Goal: Task Accomplishment & Management: Manage account settings

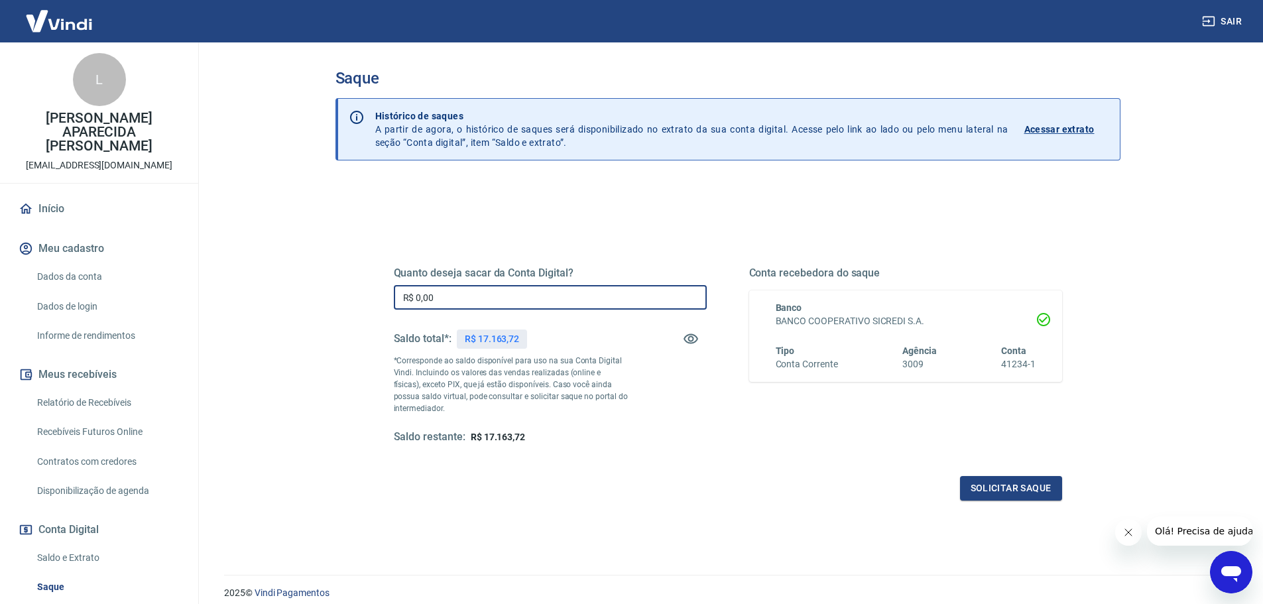
click at [493, 293] on input "R$ 0,00" at bounding box center [550, 297] width 313 height 25
type input "R$ 17.163,72"
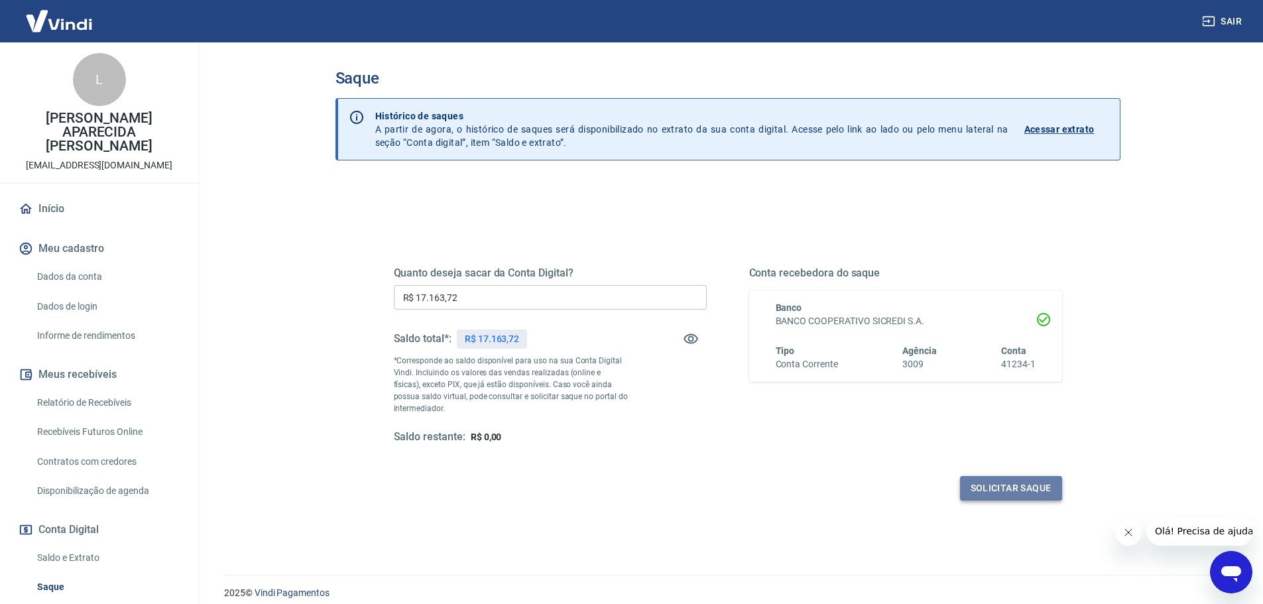
click at [998, 496] on button "Solicitar saque" at bounding box center [1011, 488] width 102 height 25
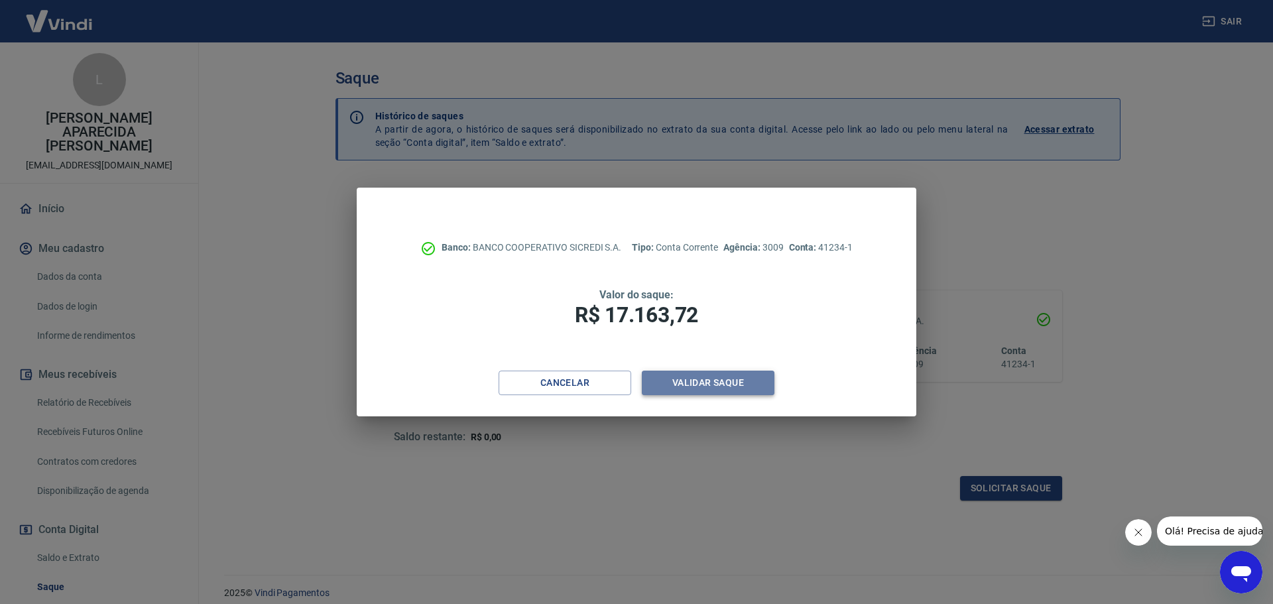
click at [664, 383] on button "Validar saque" at bounding box center [708, 383] width 133 height 25
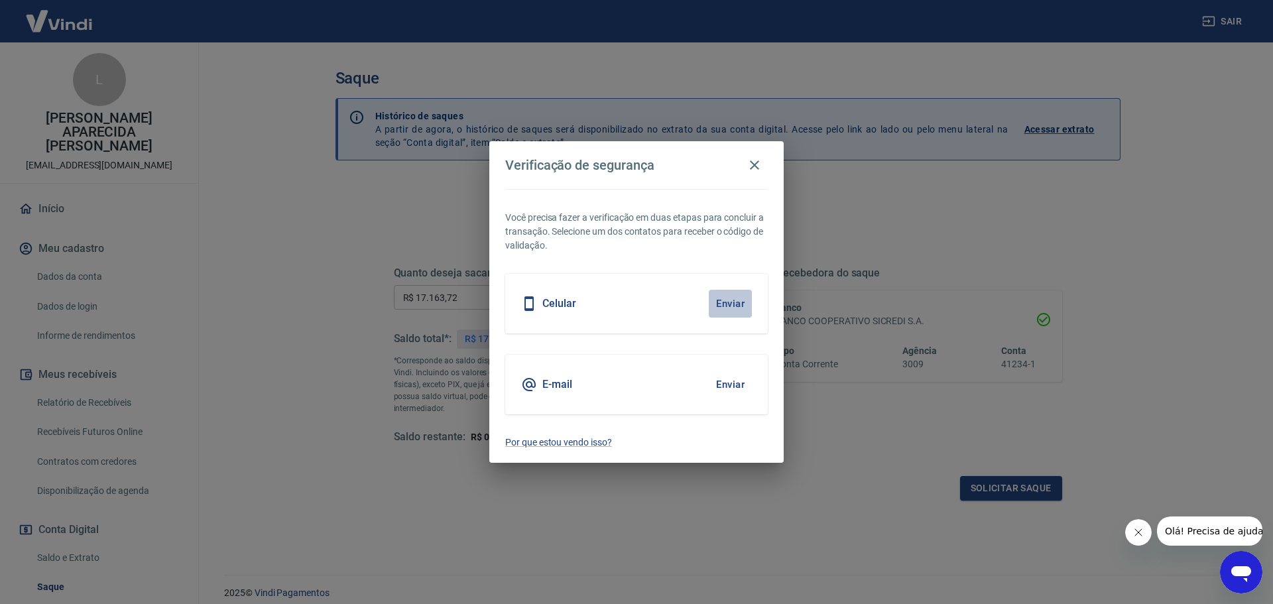
click at [730, 296] on button "Enviar" at bounding box center [730, 304] width 43 height 28
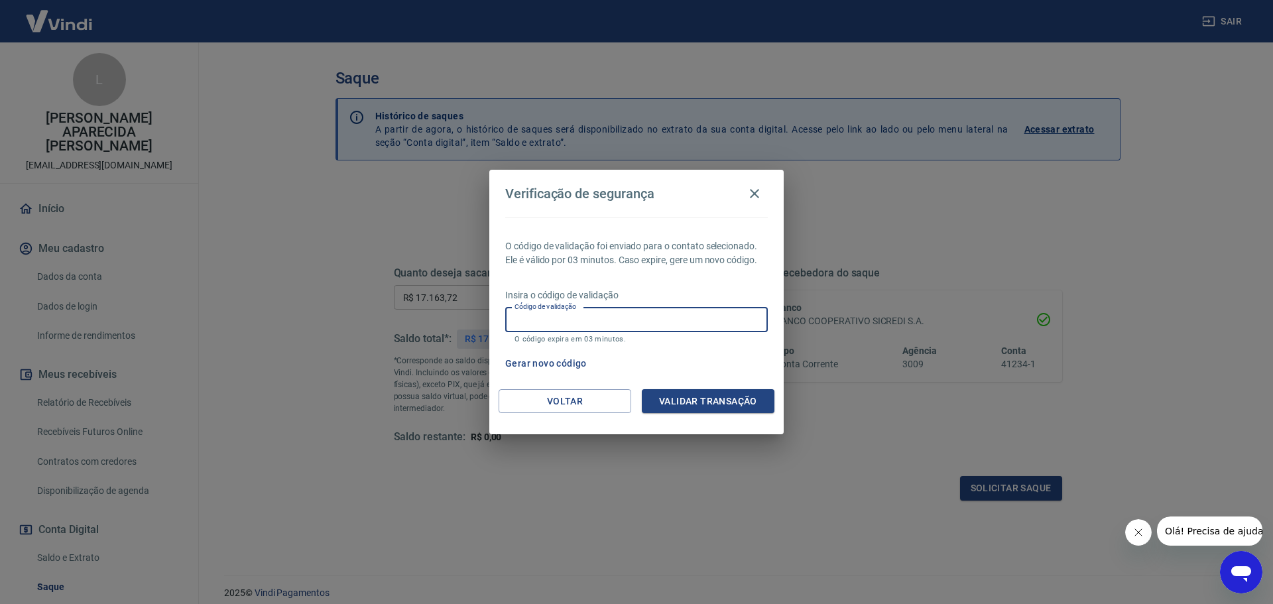
click at [642, 320] on input "Código de validação" at bounding box center [636, 320] width 263 height 25
click at [665, 390] on button "Validar transação" at bounding box center [708, 401] width 133 height 25
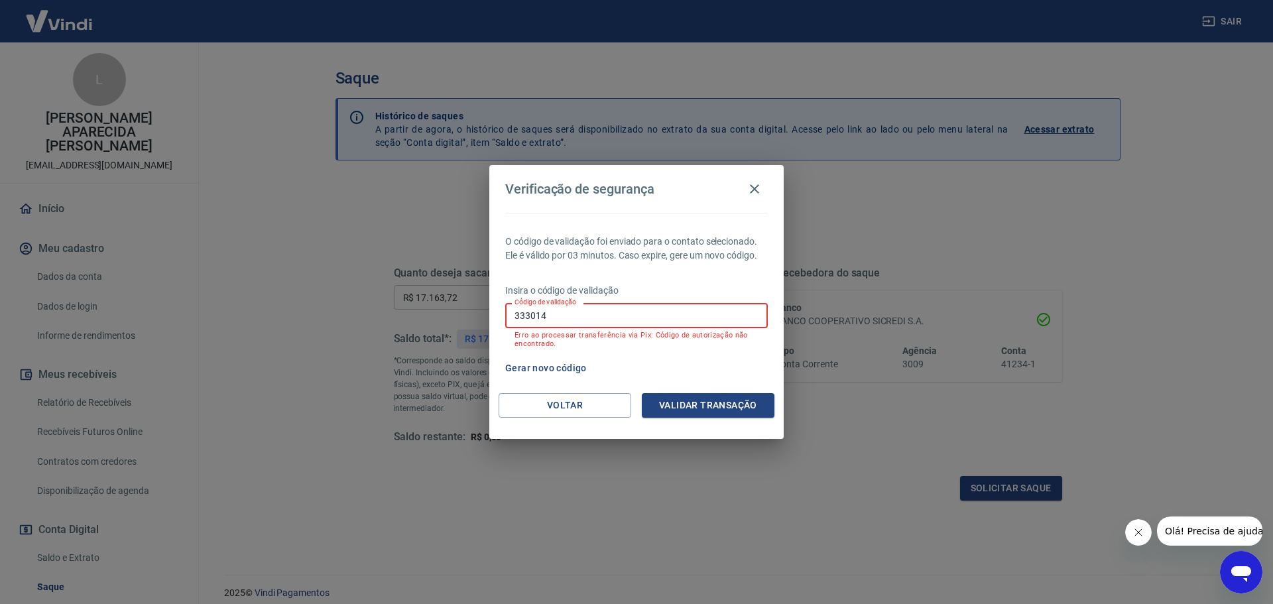
drag, startPoint x: 562, startPoint y: 312, endPoint x: 447, endPoint y: 292, distance: 117.1
click at [447, 292] on div "Verificação de segurança O código de validação foi enviado para o contato selec…" at bounding box center [636, 302] width 1273 height 604
type input "238177"
click at [667, 403] on button "Validar transação" at bounding box center [708, 405] width 133 height 25
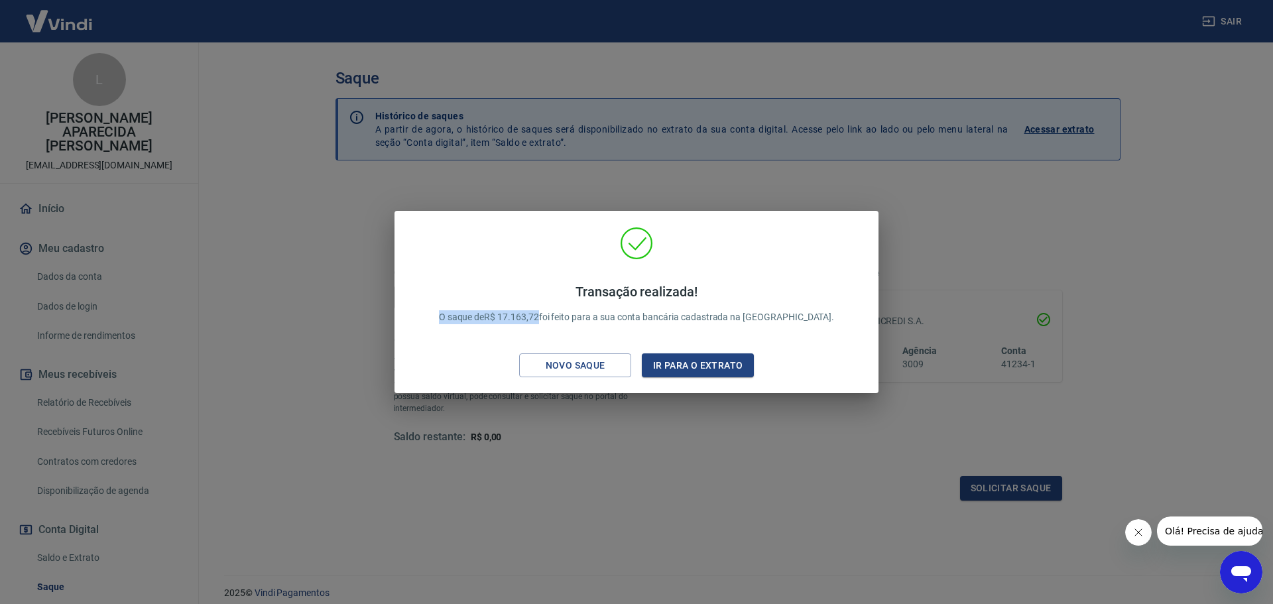
drag, startPoint x: 459, startPoint y: 318, endPoint x: 574, endPoint y: 325, distance: 114.2
click at [574, 325] on div "Transação realizada! O saque de R$ 17.163,72 foi feito para a sua conta bancári…" at bounding box center [637, 304] width 428 height 67
copy p "O saque de R$ 17.163,72"
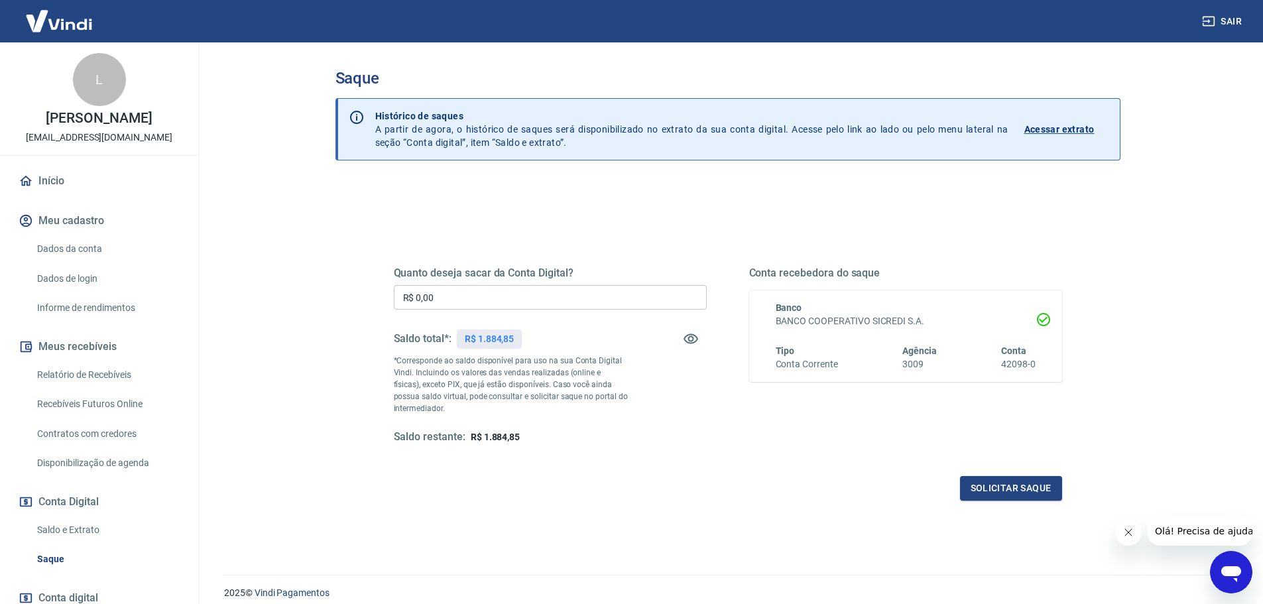
click at [483, 304] on input "R$ 0,00" at bounding box center [550, 297] width 313 height 25
type input "R$ 1.884,85"
click at [986, 483] on button "Solicitar saque" at bounding box center [1011, 488] width 102 height 25
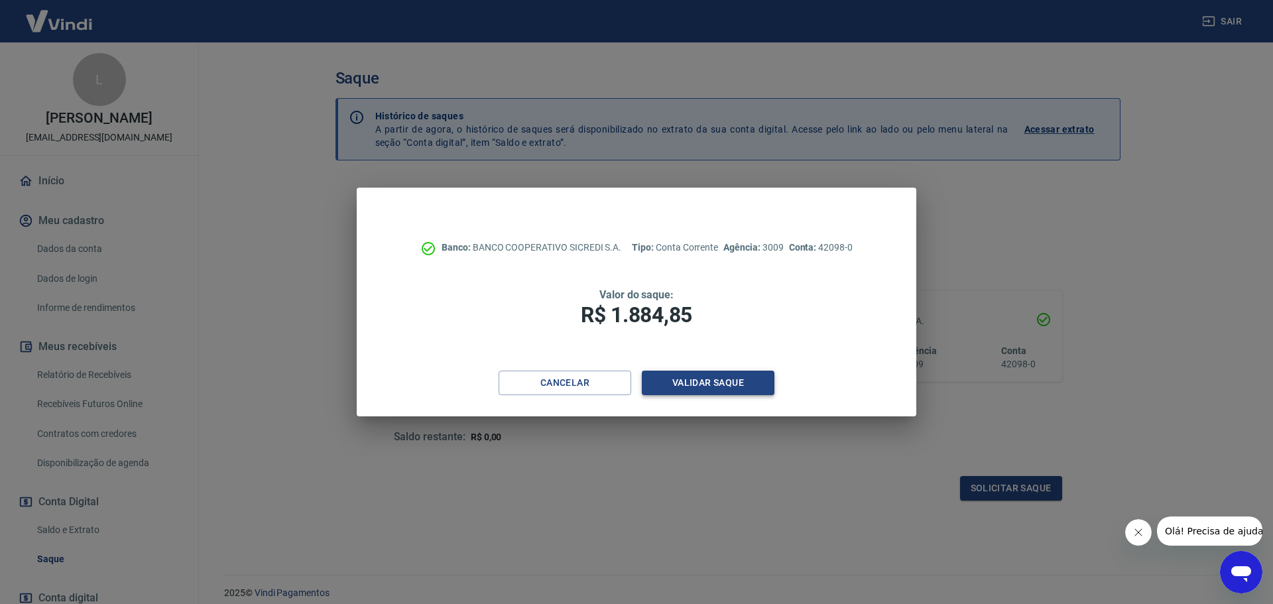
click at [684, 382] on button "Validar saque" at bounding box center [708, 383] width 133 height 25
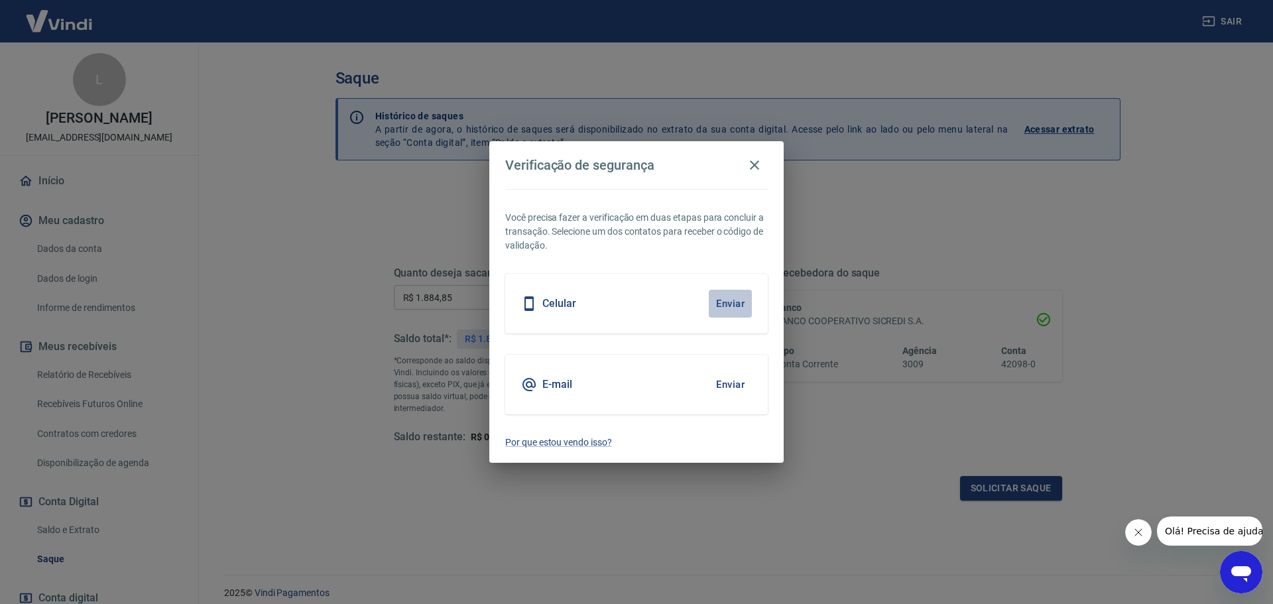
click at [734, 304] on button "Enviar" at bounding box center [730, 304] width 43 height 28
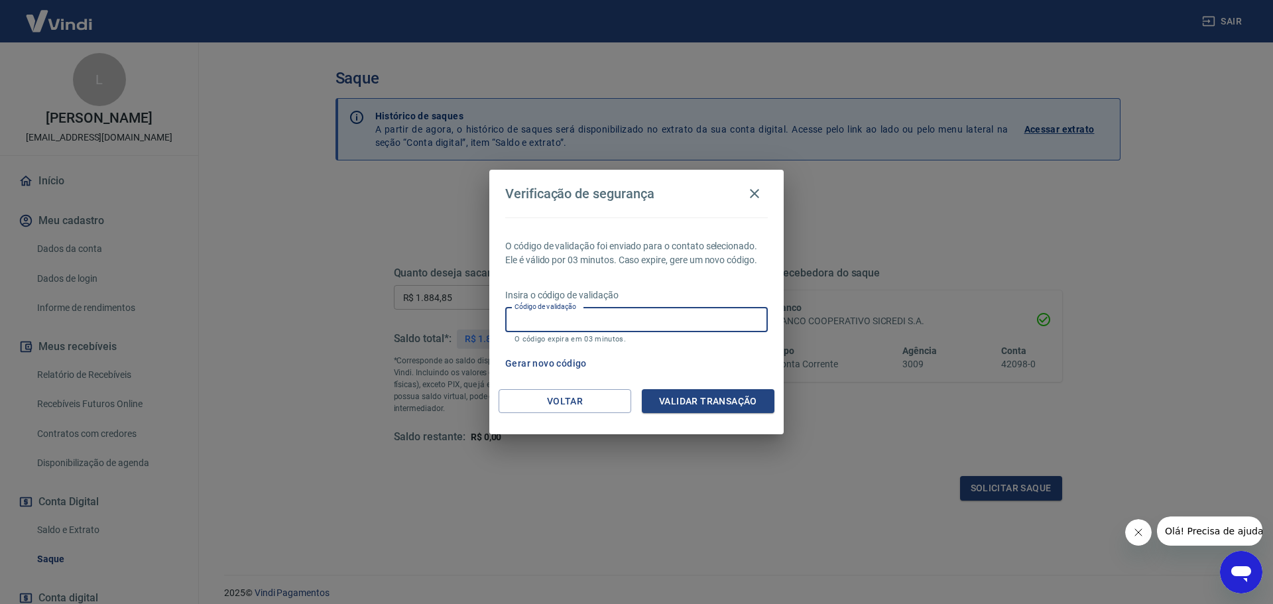
click at [656, 314] on input "Código de validação" at bounding box center [636, 320] width 263 height 25
type input "281227"
click at [686, 398] on button "Validar transação" at bounding box center [708, 401] width 133 height 25
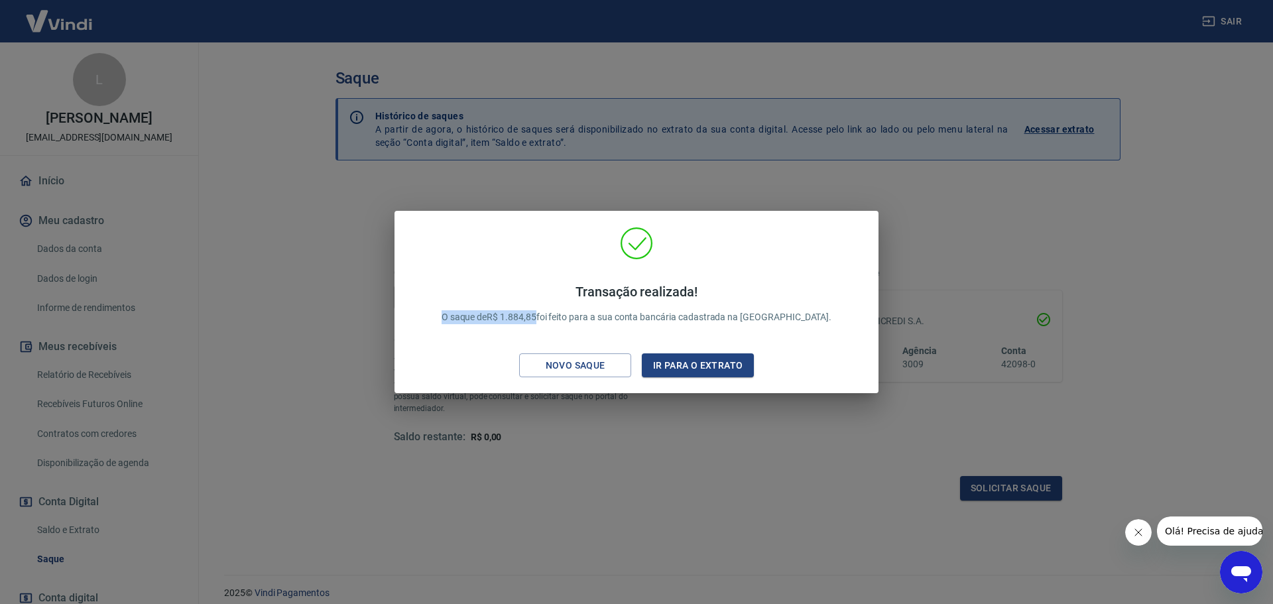
drag, startPoint x: 468, startPoint y: 323, endPoint x: 570, endPoint y: 324, distance: 101.4
click at [570, 324] on div "Transação realizada! O saque de R$ 1.884,85 foi feito para a sua conta bancária…" at bounding box center [637, 304] width 422 height 67
copy p "O saque de R$ 1.884,85"
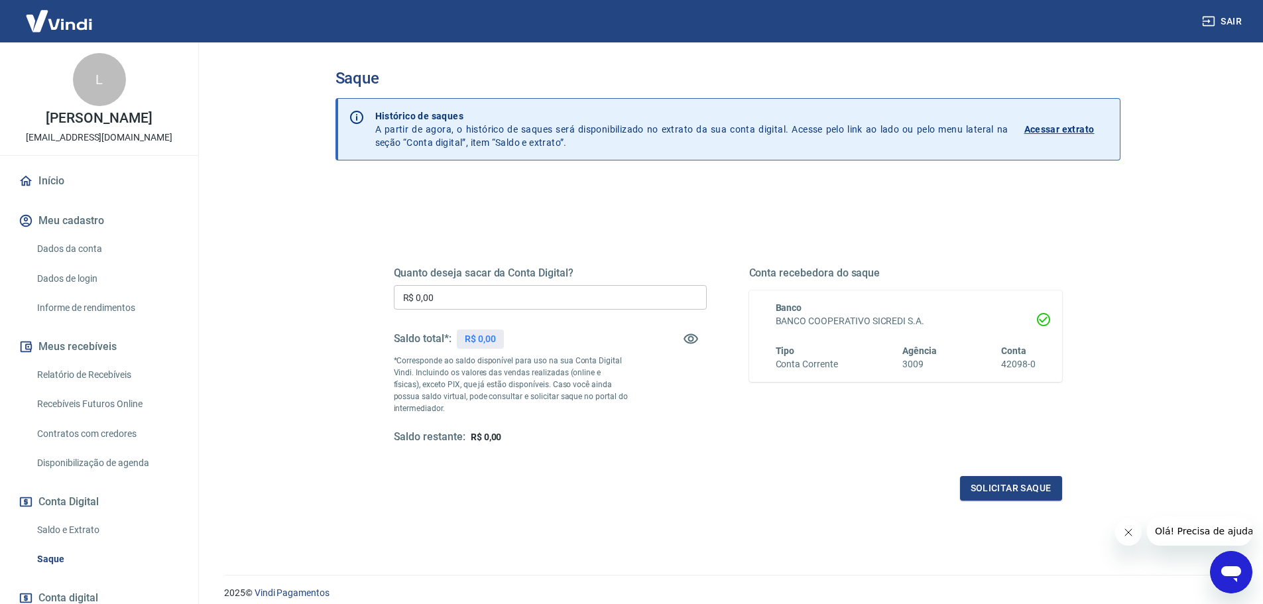
drag, startPoint x: 47, startPoint y: 194, endPoint x: 48, endPoint y: 206, distance: 12.0
click at [47, 194] on link "Início" at bounding box center [99, 180] width 166 height 29
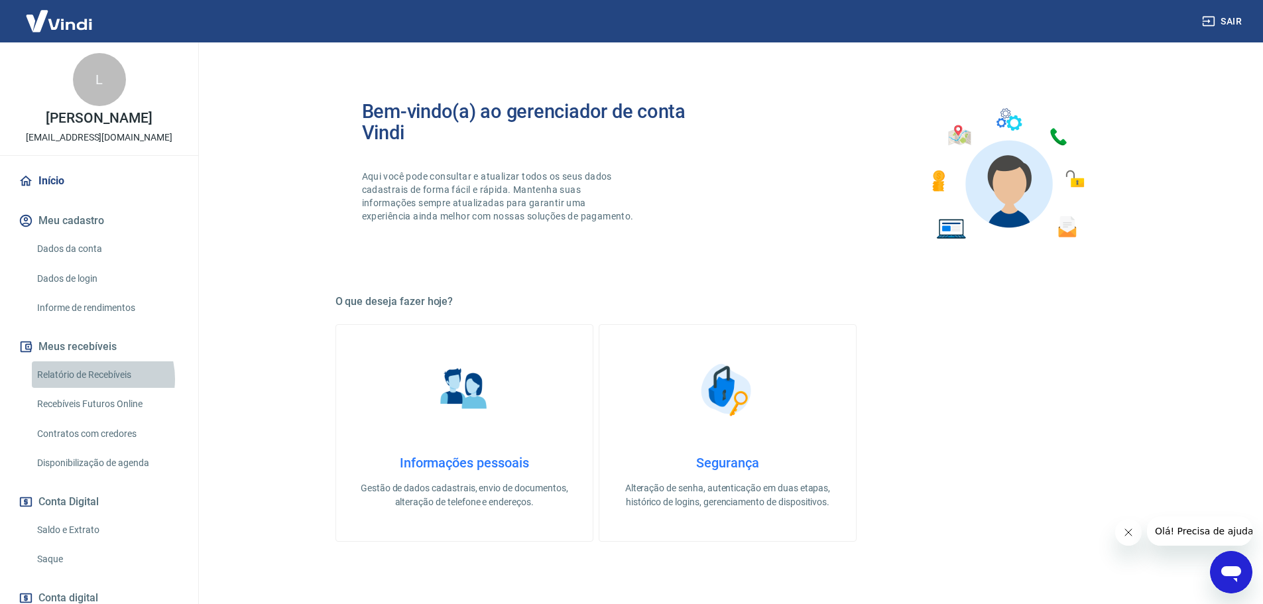
click at [94, 389] on link "Relatório de Recebíveis" at bounding box center [107, 374] width 151 height 27
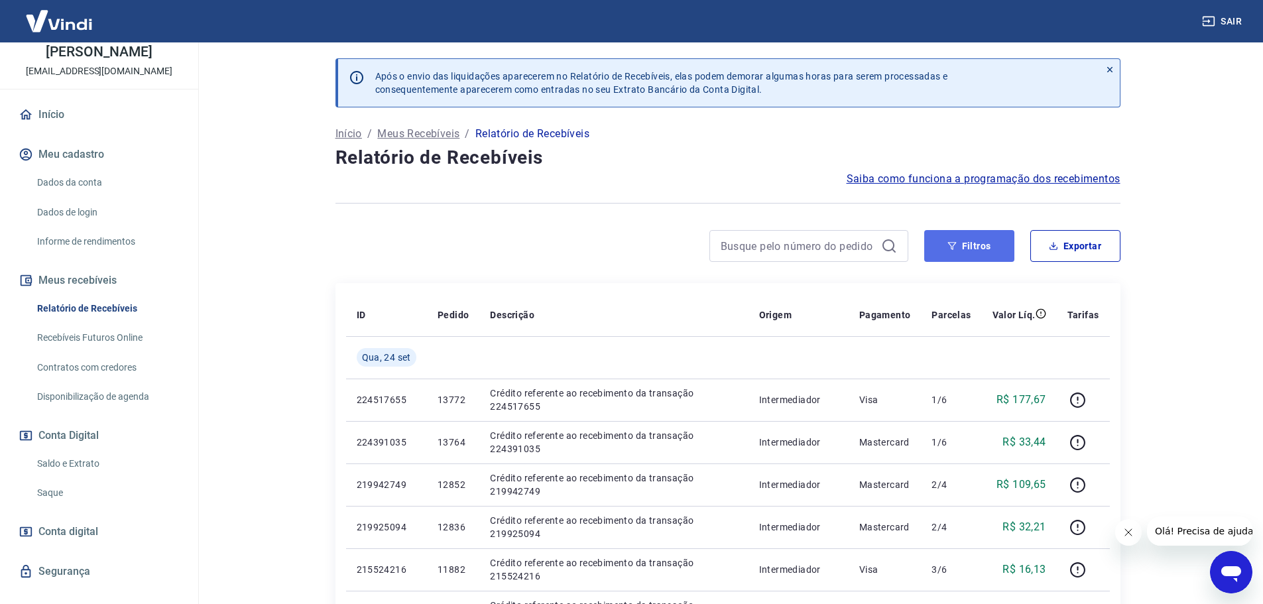
click at [988, 247] on button "Filtros" at bounding box center [969, 246] width 90 height 32
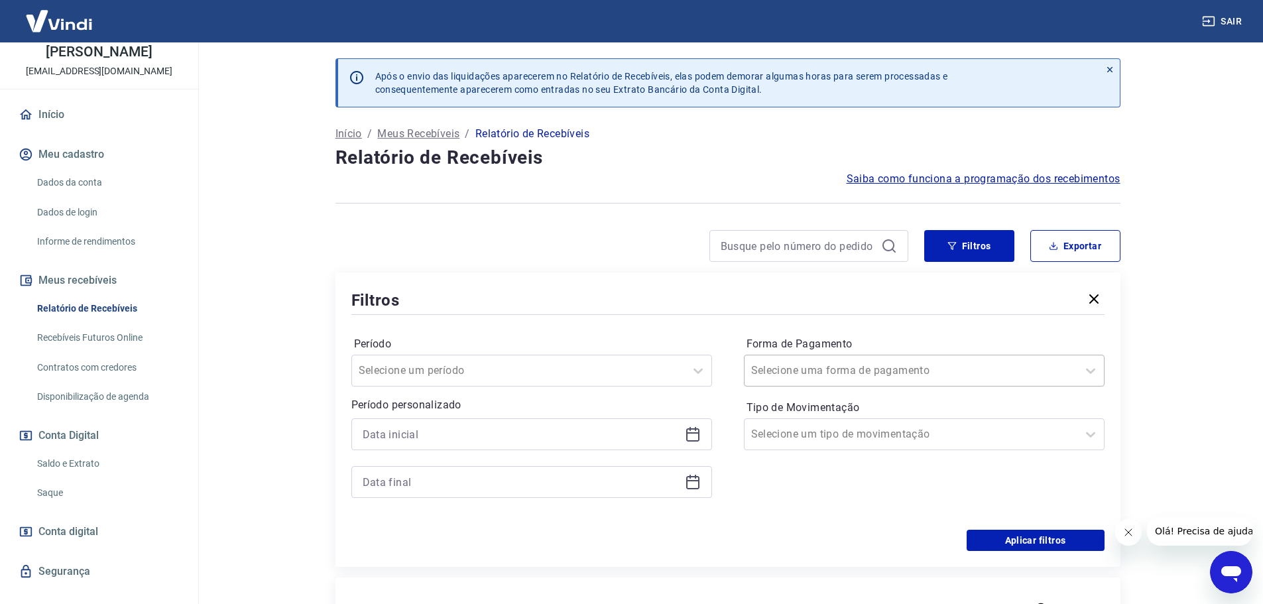
click at [798, 364] on input "Forma de Pagamento" at bounding box center [818, 371] width 134 height 16
click at [682, 306] on div "Filtros" at bounding box center [727, 299] width 753 height 23
click at [685, 432] on icon at bounding box center [693, 434] width 16 height 16
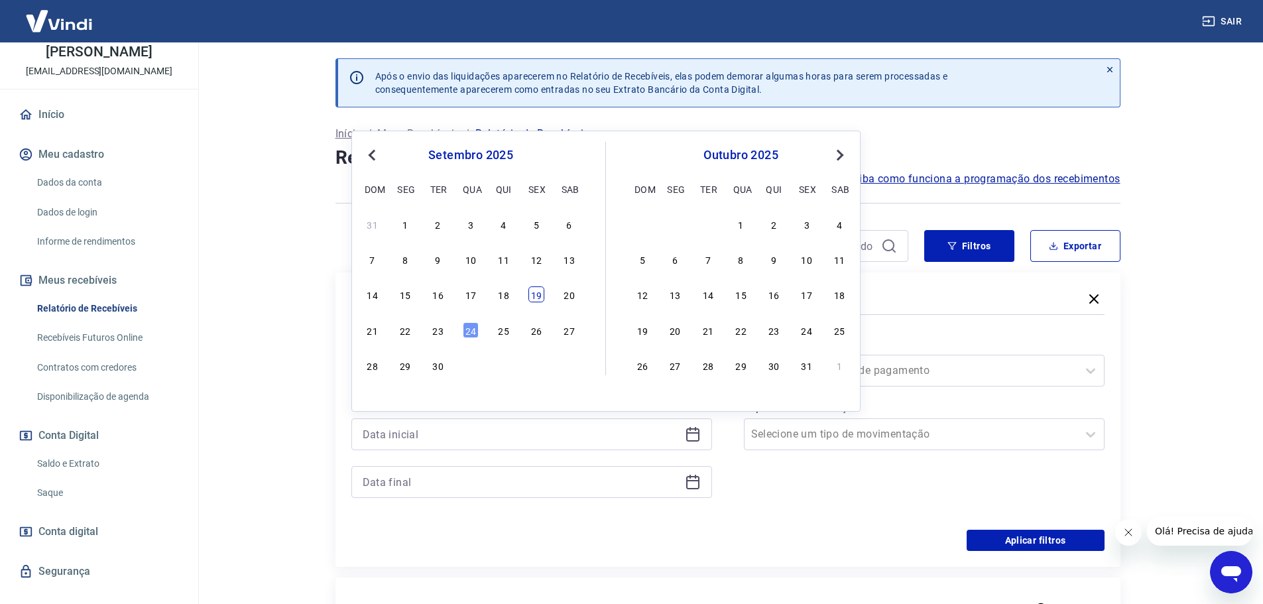
click at [532, 296] on div "19" at bounding box center [536, 294] width 16 height 16
type input "[DATE]"
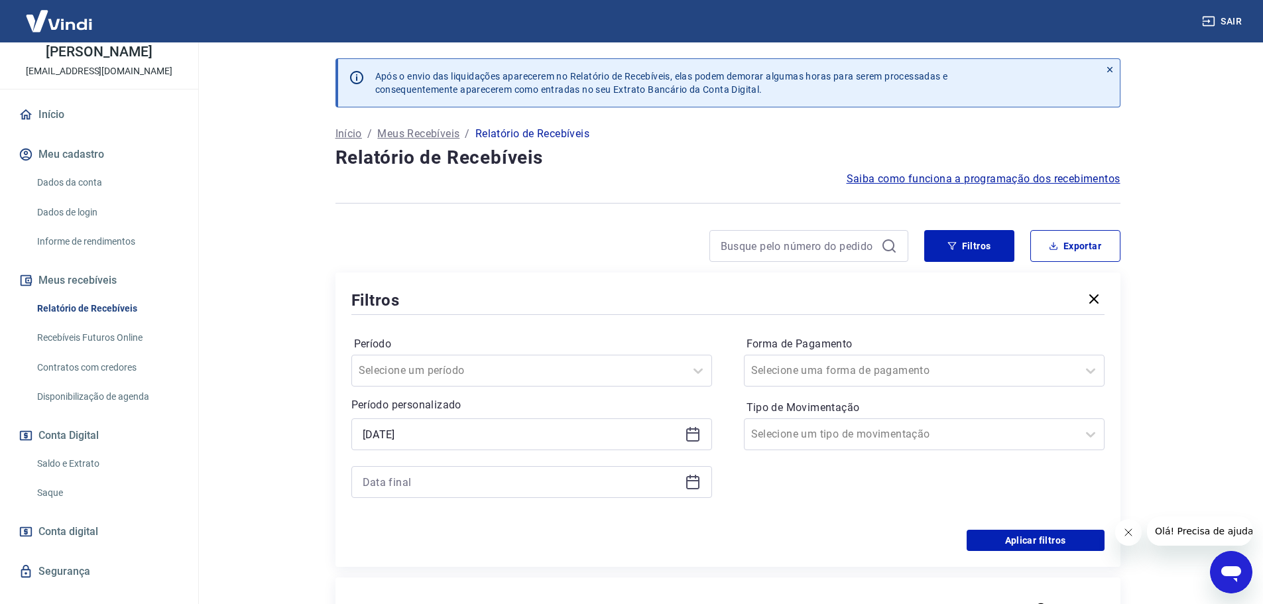
click at [688, 479] on icon at bounding box center [693, 482] width 16 height 16
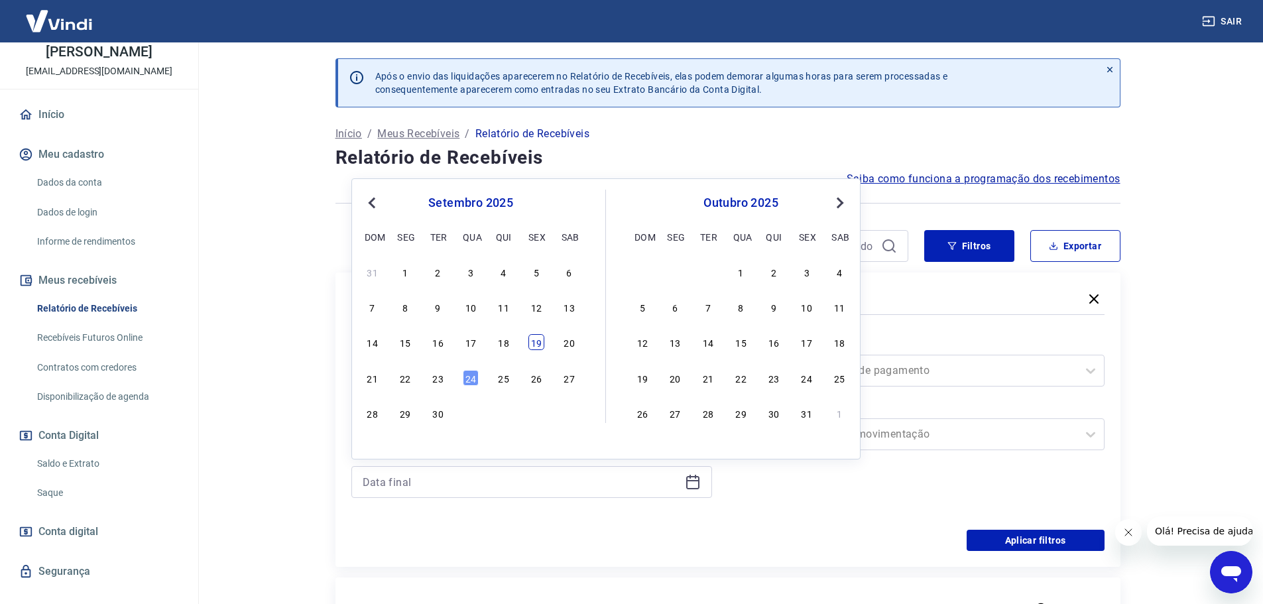
click at [539, 341] on div "19" at bounding box center [536, 342] width 16 height 16
type input "[DATE]"
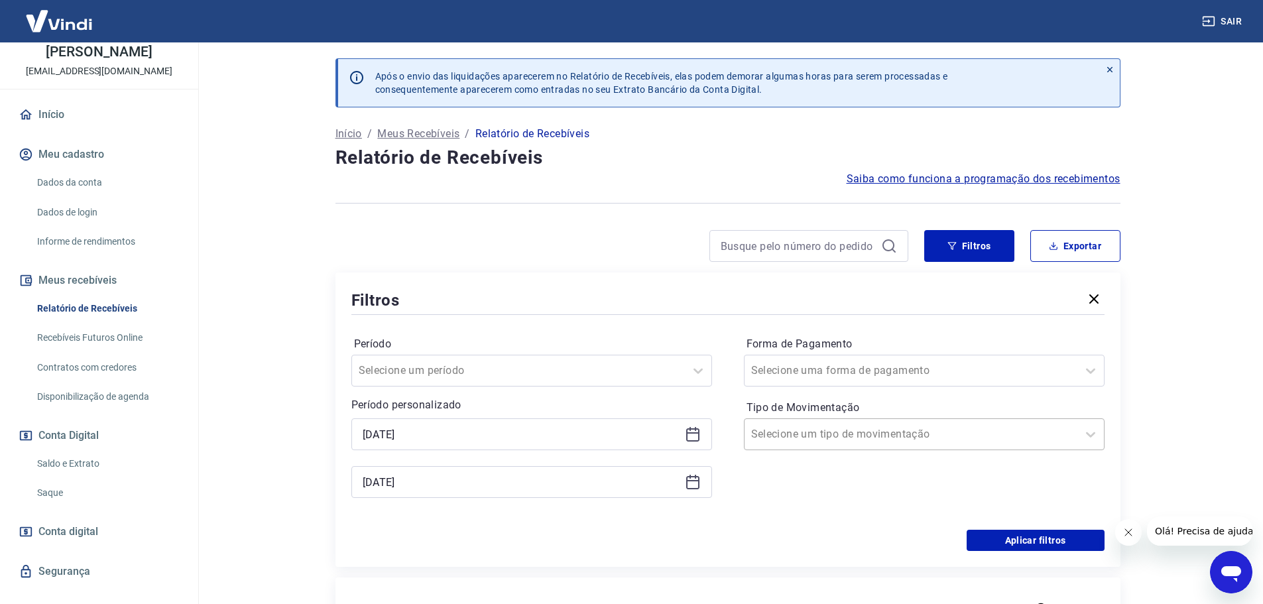
click at [832, 439] on input "Tipo de Movimentação" at bounding box center [818, 434] width 134 height 16
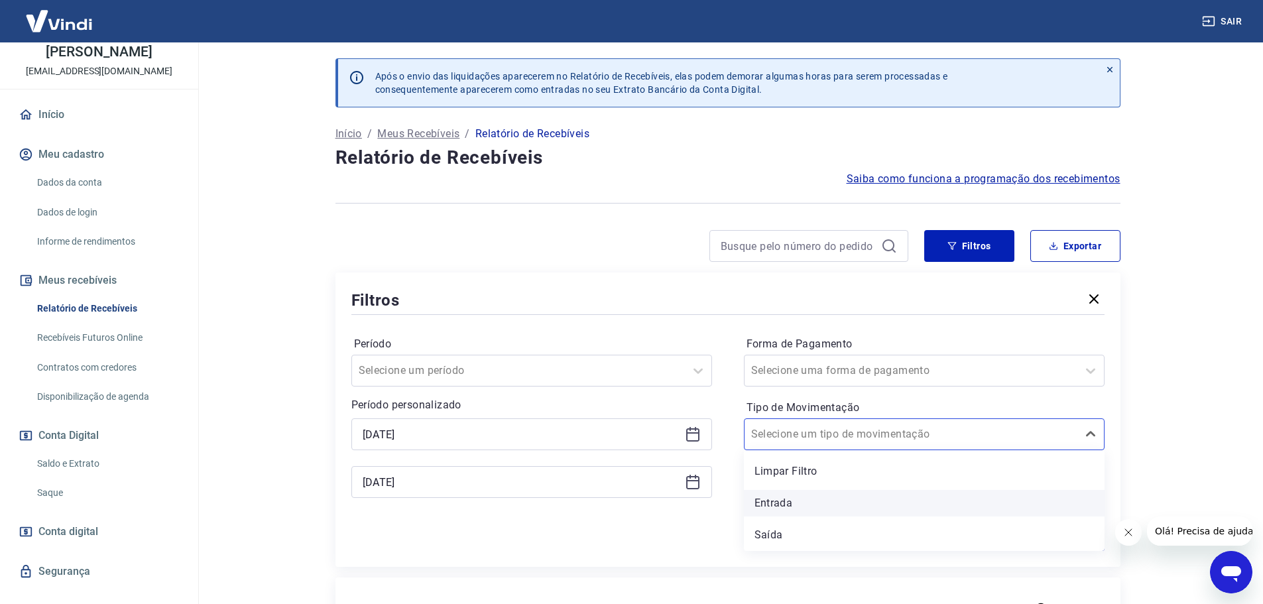
click at [780, 504] on div "Entrada" at bounding box center [924, 503] width 361 height 27
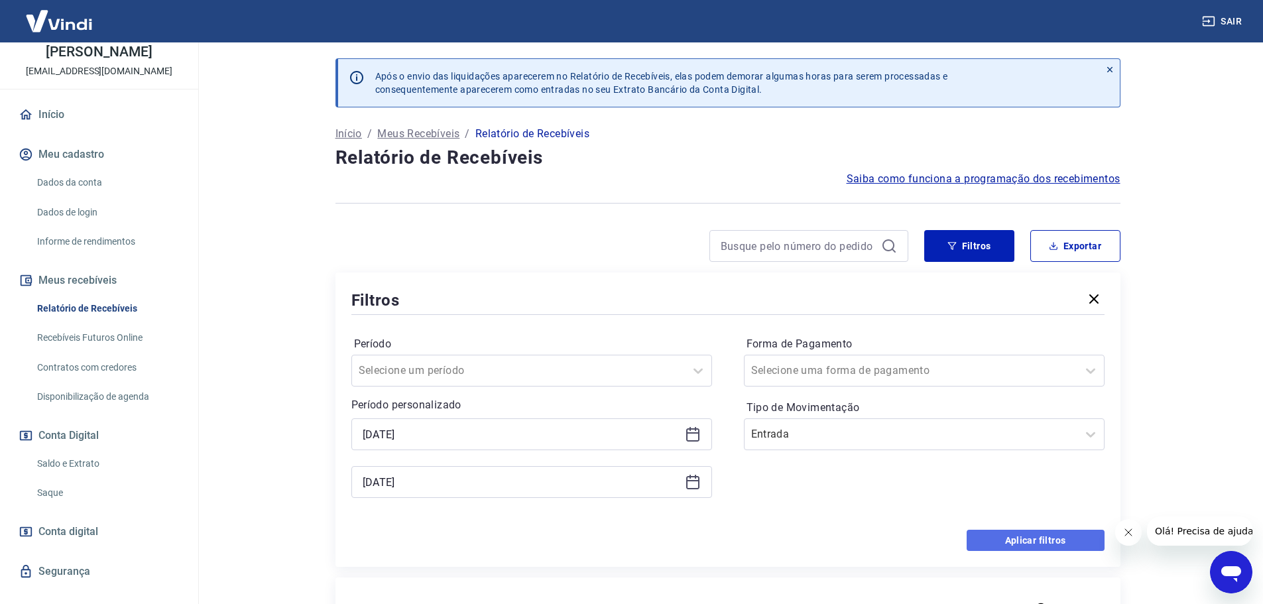
click at [1016, 539] on button "Aplicar filtros" at bounding box center [1036, 540] width 138 height 21
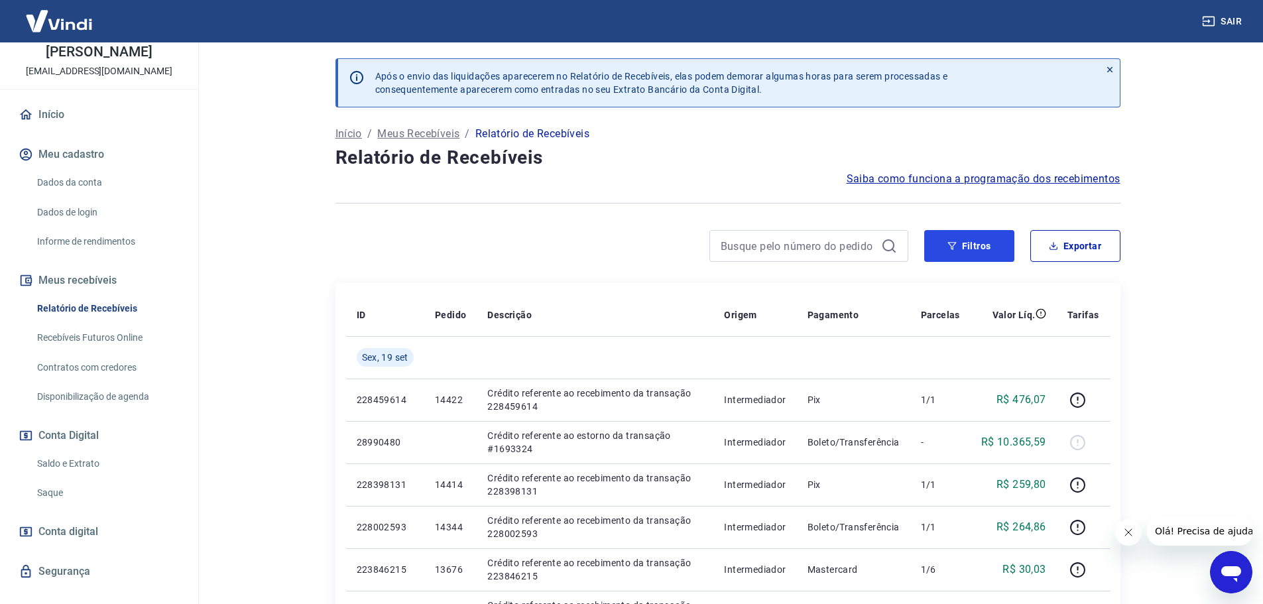
click at [950, 263] on div "Filtros Exportar" at bounding box center [727, 251] width 785 height 42
click at [952, 251] on button "Filtros" at bounding box center [969, 246] width 90 height 32
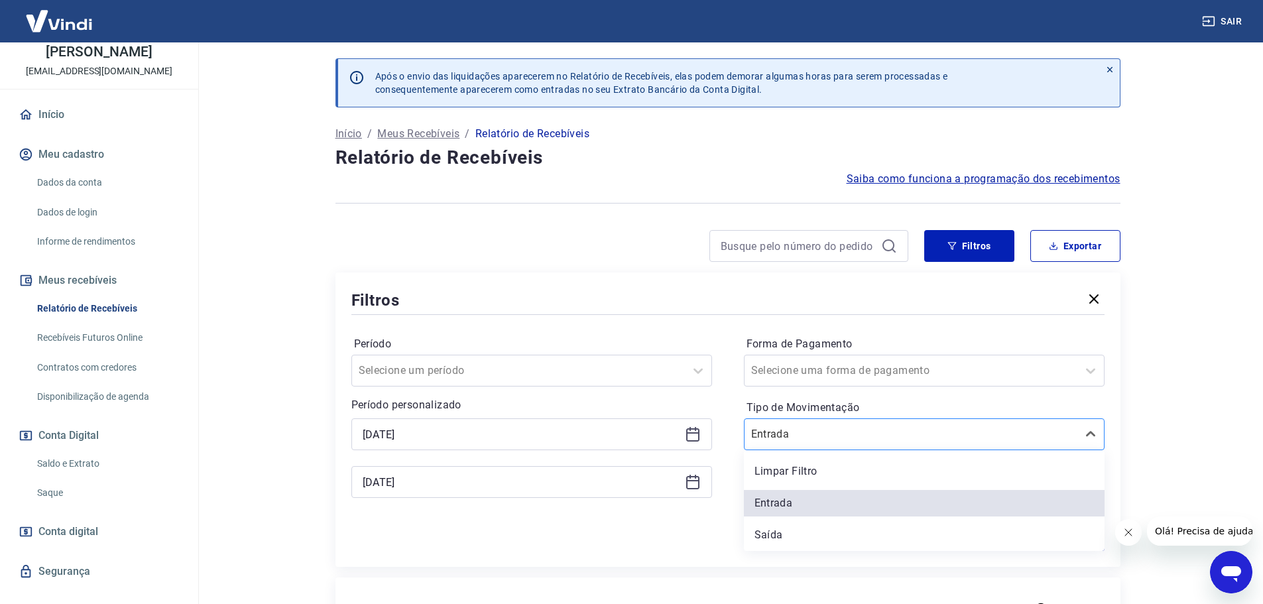
click at [848, 450] on div "Entrada" at bounding box center [924, 434] width 361 height 32
click at [783, 530] on div "Saída" at bounding box center [924, 535] width 361 height 27
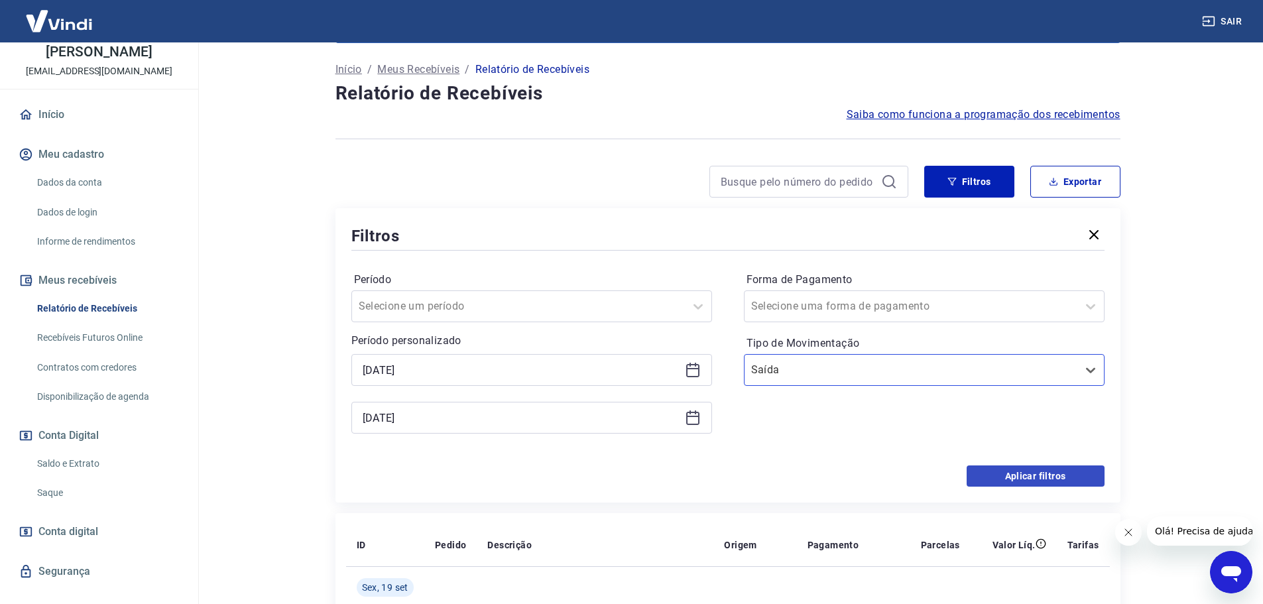
scroll to position [133, 0]
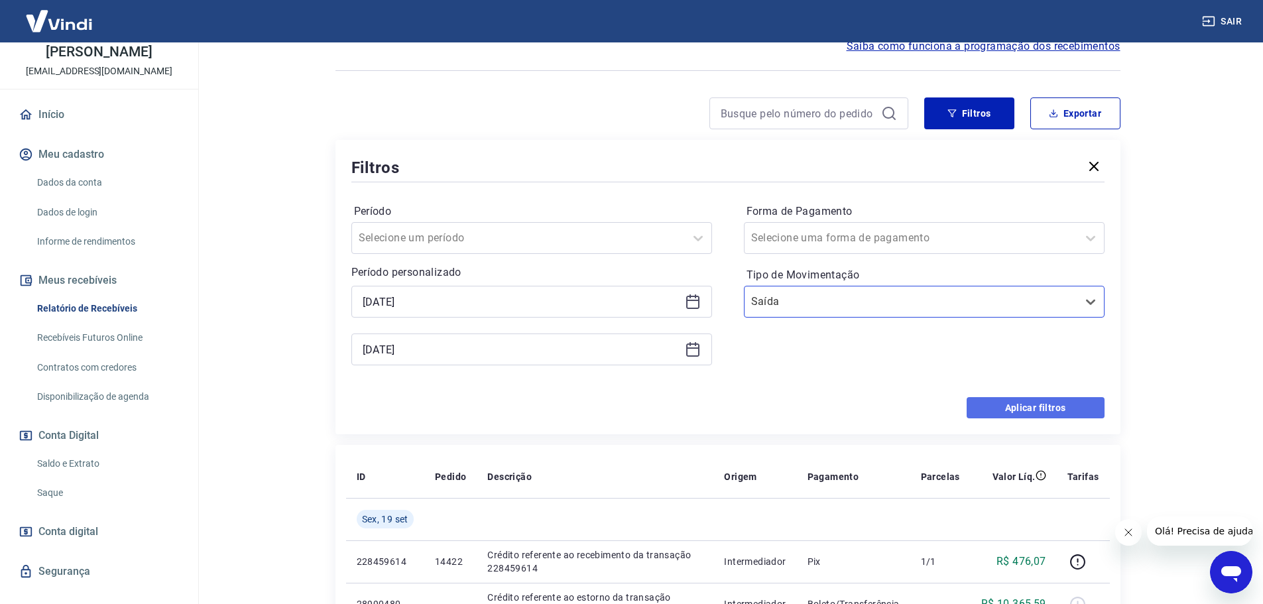
click at [1010, 414] on button "Aplicar filtros" at bounding box center [1036, 407] width 138 height 21
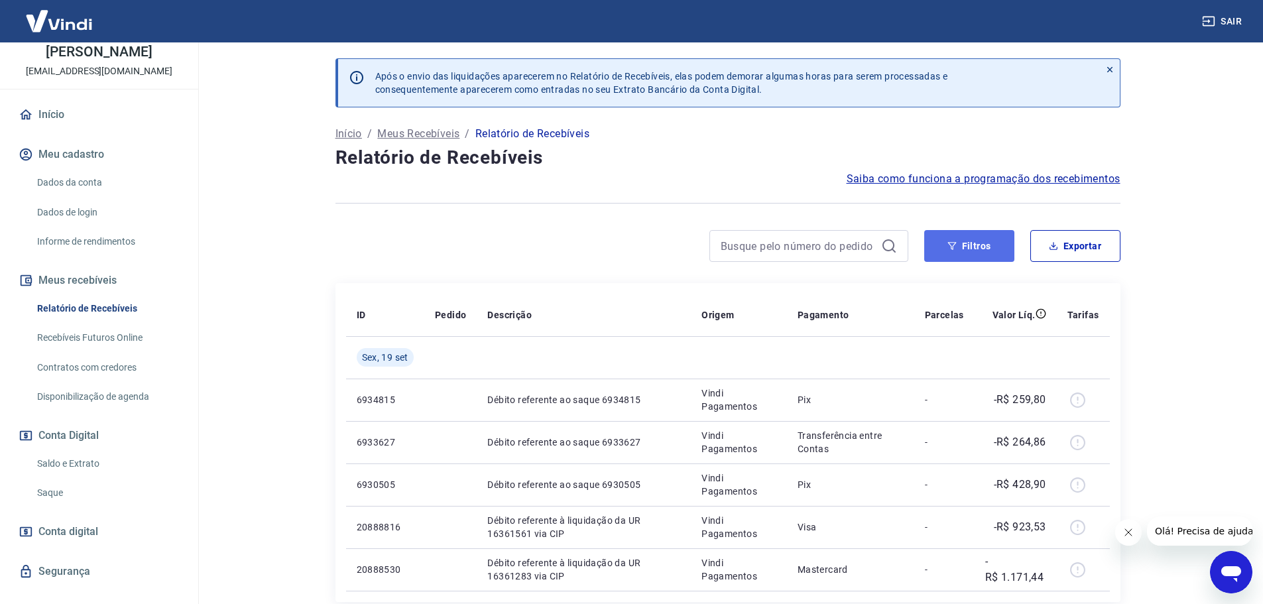
click at [955, 248] on icon "button" at bounding box center [951, 245] width 9 height 9
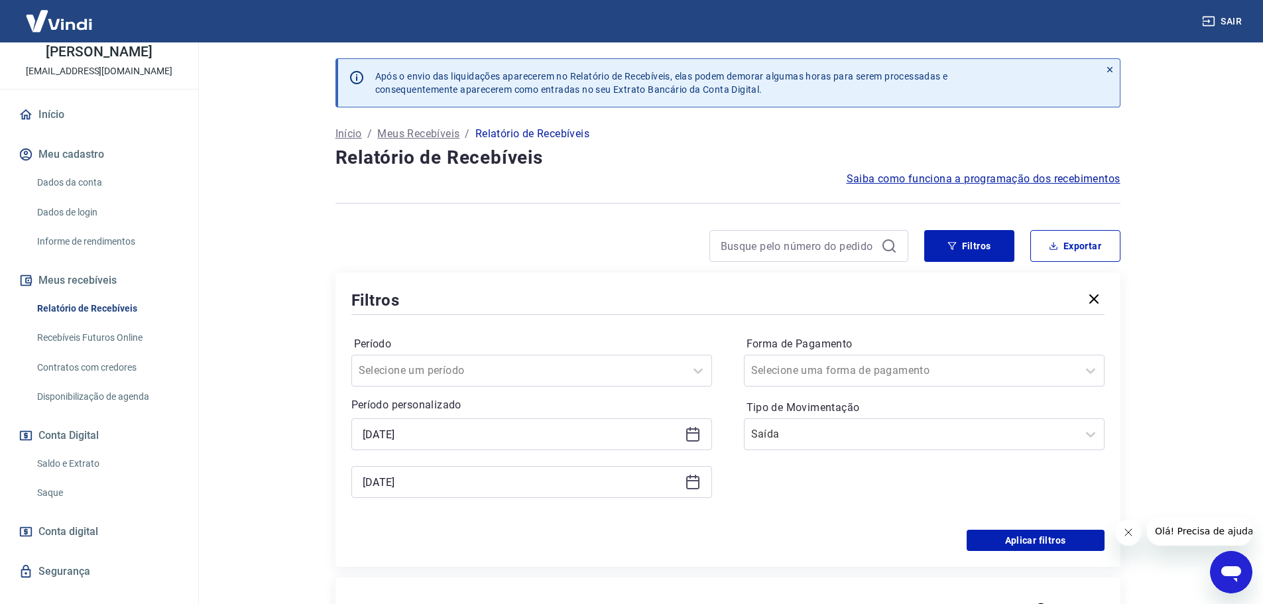
click at [689, 478] on icon at bounding box center [693, 482] width 16 height 16
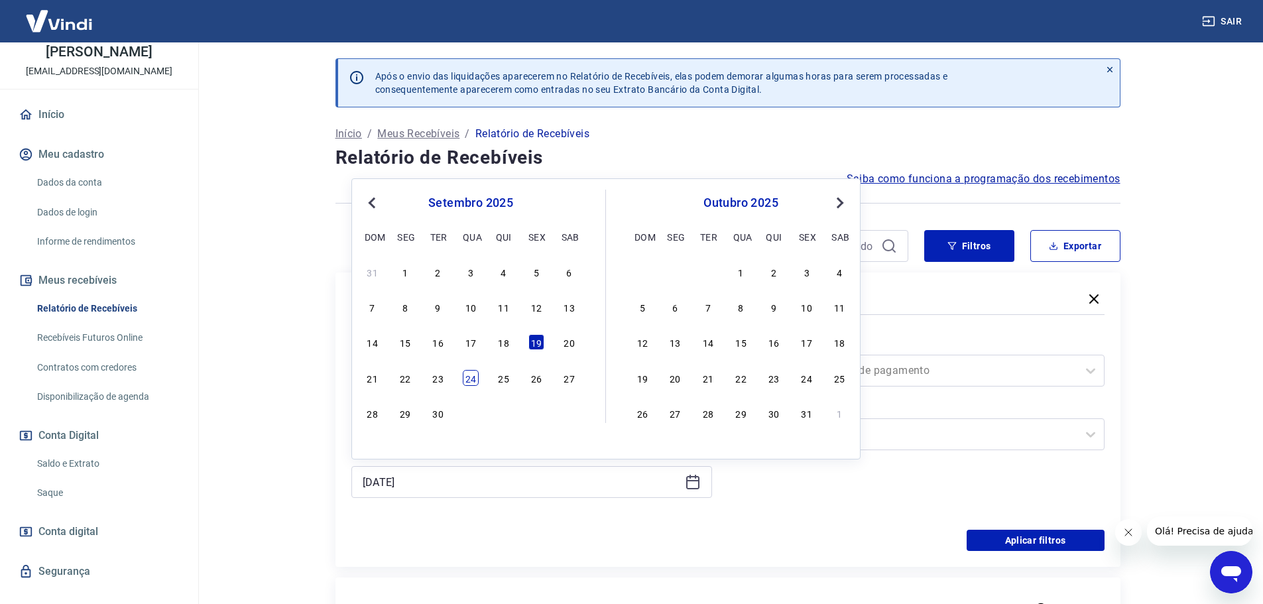
click at [468, 377] on div "24" at bounding box center [471, 378] width 16 height 16
type input "[DATE]"
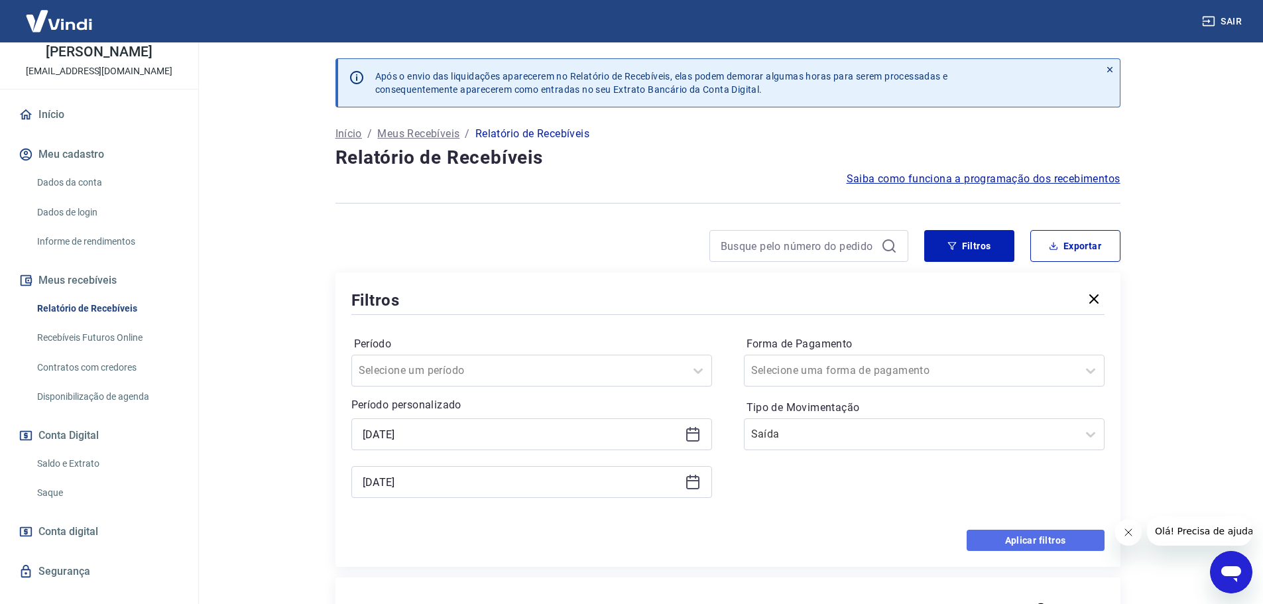
click at [1023, 536] on button "Aplicar filtros" at bounding box center [1036, 540] width 138 height 21
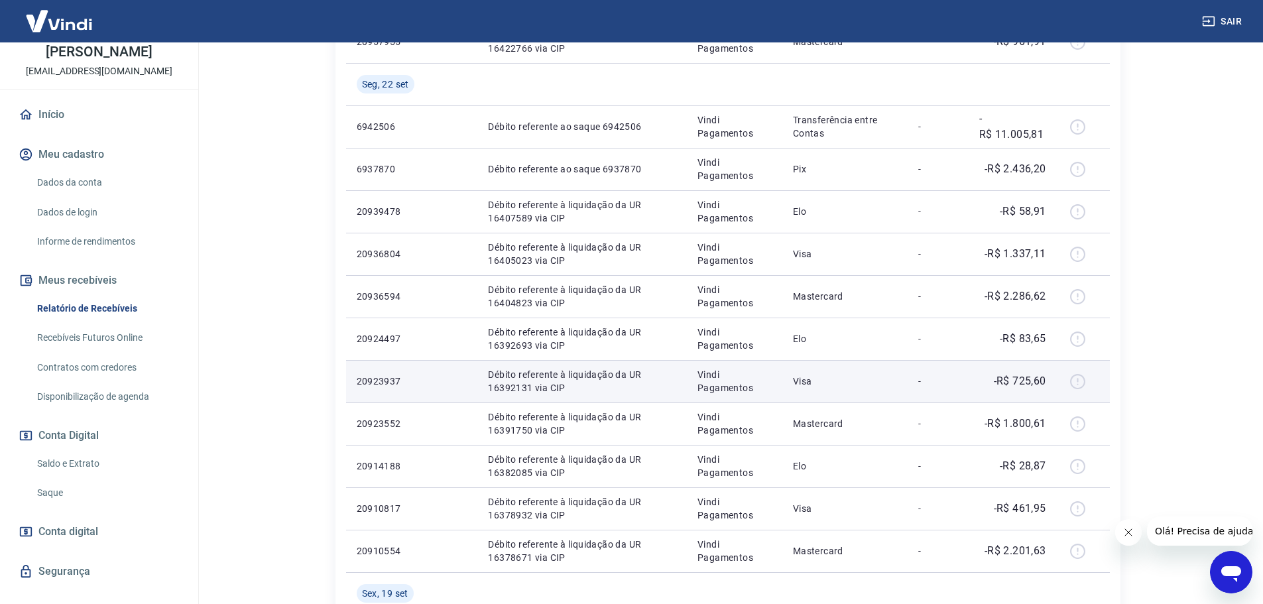
scroll to position [420, 0]
